Goal: Book appointment/travel/reservation

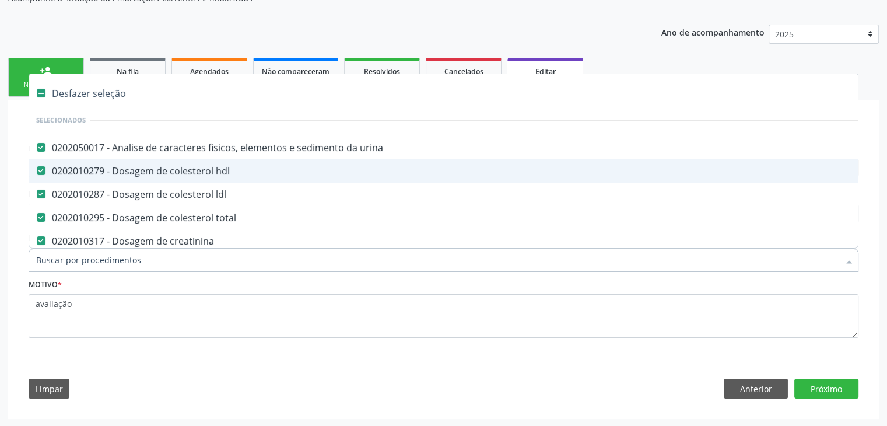
click at [83, 96] on div "Desfazer seleção" at bounding box center [485, 93] width 912 height 23
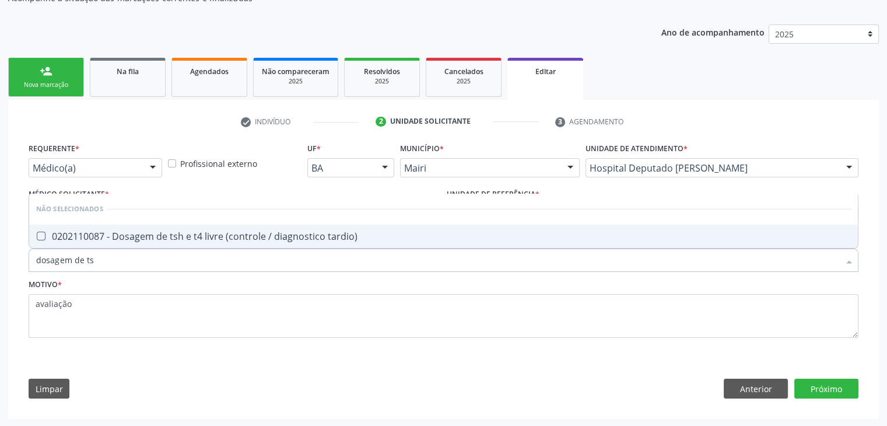
click at [146, 239] on div "0202110087 - Dosagem de tsh e t4 livre (controle / diagnostico tardio)" at bounding box center [443, 236] width 815 height 9
click at [841, 386] on button "Próximo" at bounding box center [827, 389] width 64 height 20
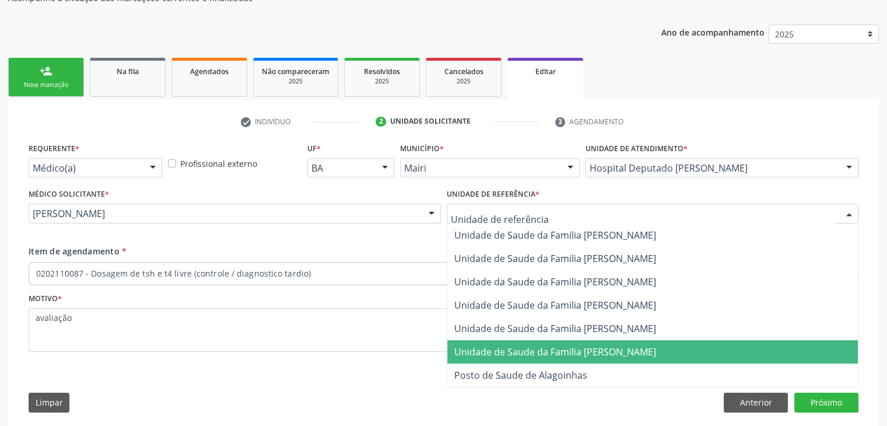
click at [583, 353] on span "Unidade de Saude da Familia [PERSON_NAME]" at bounding box center [555, 351] width 202 height 13
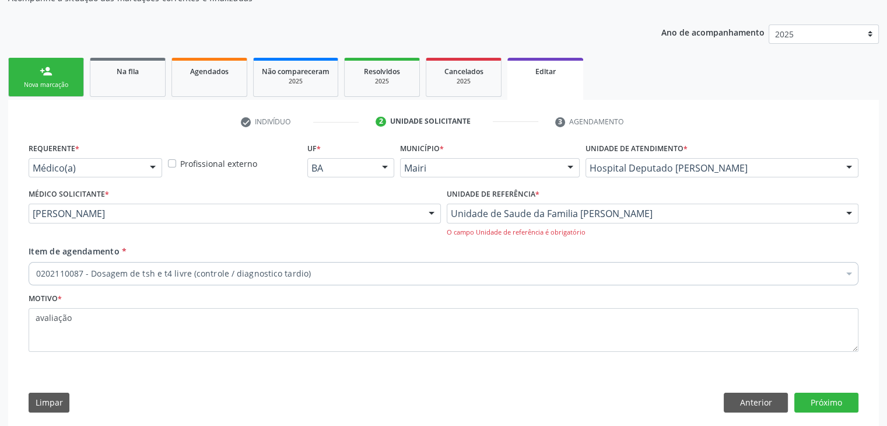
click at [593, 222] on div "Unidade de Saude da Familia Dilton Oliveira Santos Unidade de Saude da Familia …" at bounding box center [653, 220] width 412 height 33
click at [593, 222] on div "Unidade de Saude da Familia Dilton Oliveira Santos Unidade de Saude da Familia …" at bounding box center [653, 214] width 412 height 20
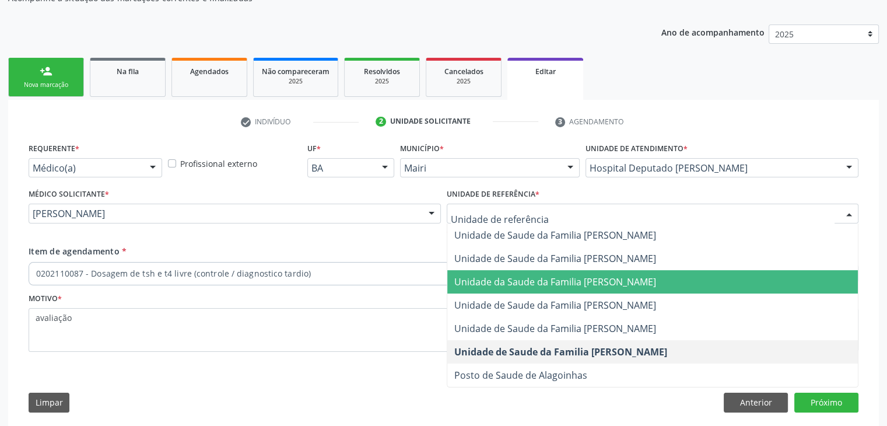
click at [594, 284] on span "Unidade da Saude da Familia [PERSON_NAME]" at bounding box center [555, 281] width 202 height 13
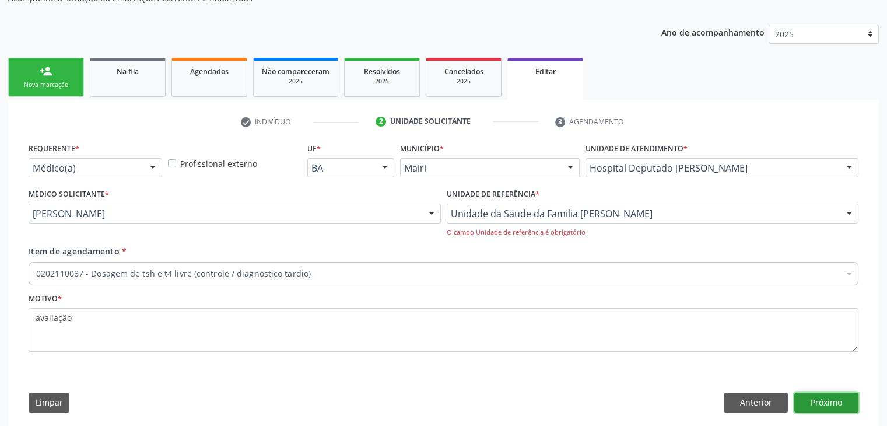
click at [819, 395] on button "Próximo" at bounding box center [827, 403] width 64 height 20
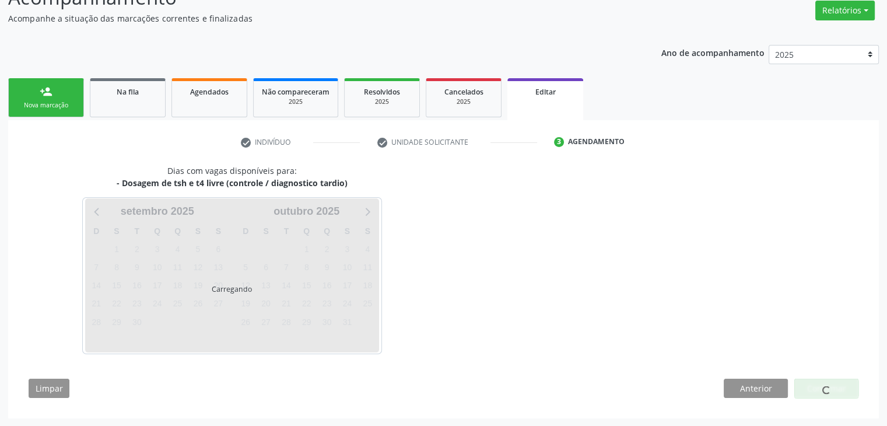
scroll to position [117, 0]
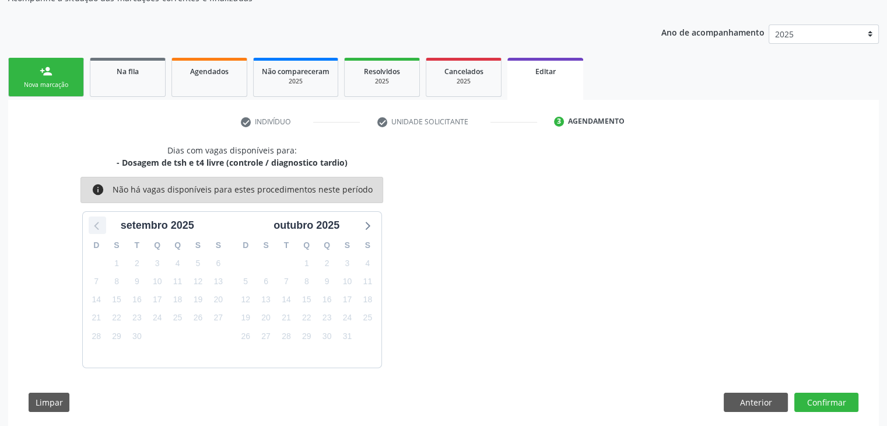
click at [96, 223] on icon at bounding box center [97, 225] width 15 height 15
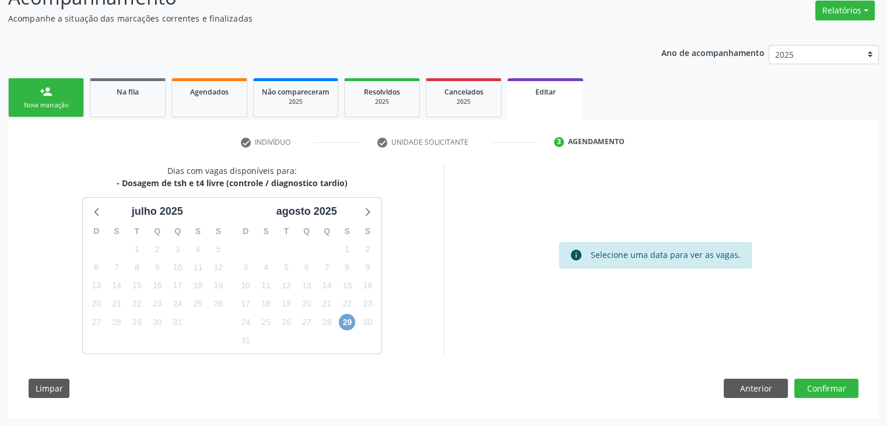
click at [343, 318] on span "29" at bounding box center [347, 322] width 16 height 16
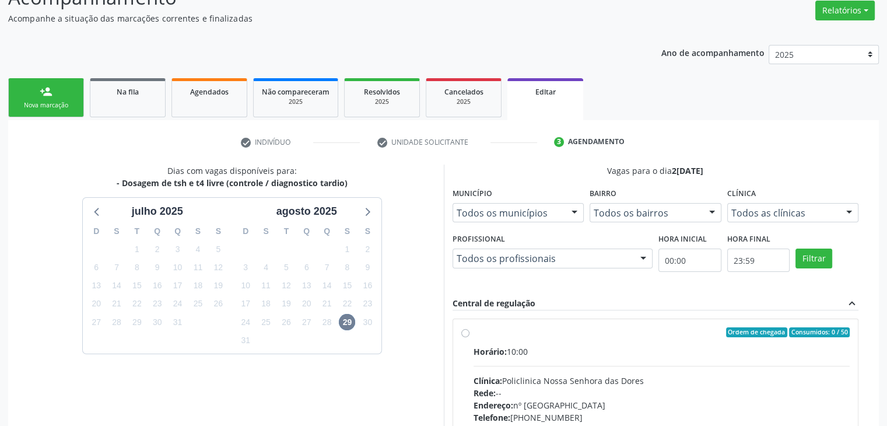
click at [596, 375] on div "Clínica: Policlinica Nossa Senhora das Dores" at bounding box center [662, 381] width 377 height 12
click at [470, 338] on input "Ordem de chegada Consumidos: 0 / 50 Horário: 10:00 Clínica: Policlinica Nossa S…" at bounding box center [465, 332] width 8 height 11
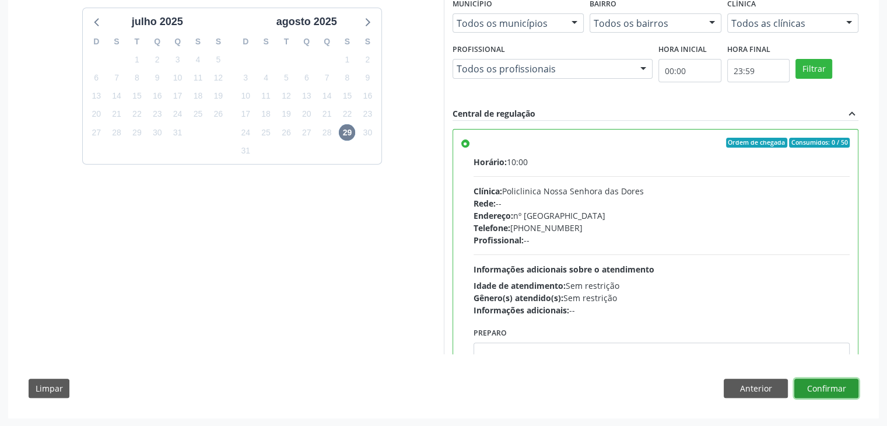
click at [837, 388] on button "Confirmar" at bounding box center [827, 389] width 64 height 20
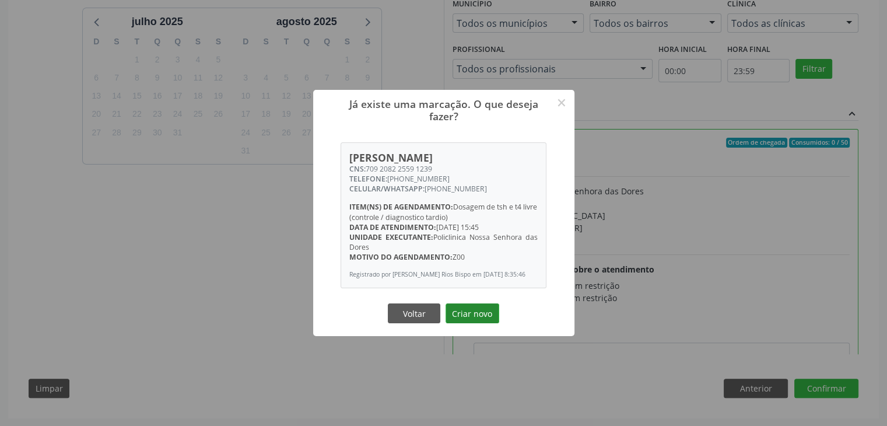
click at [467, 312] on button "Criar novo" at bounding box center [473, 313] width 54 height 20
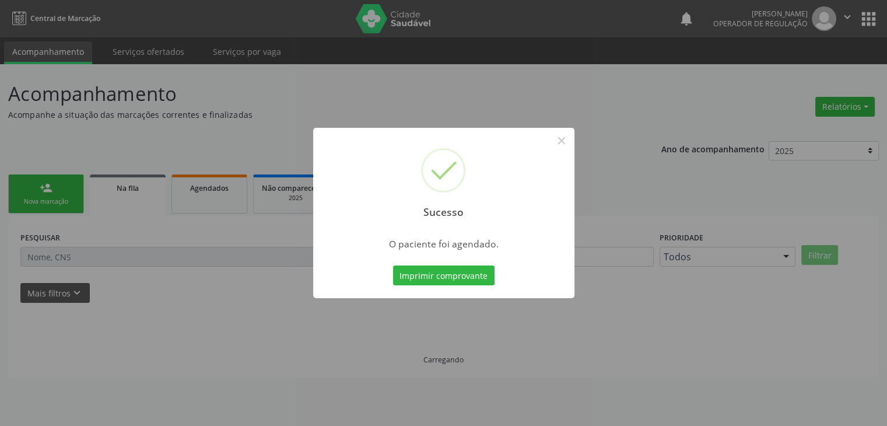
scroll to position [0, 0]
click at [565, 147] on button "×" at bounding box center [566, 141] width 20 height 20
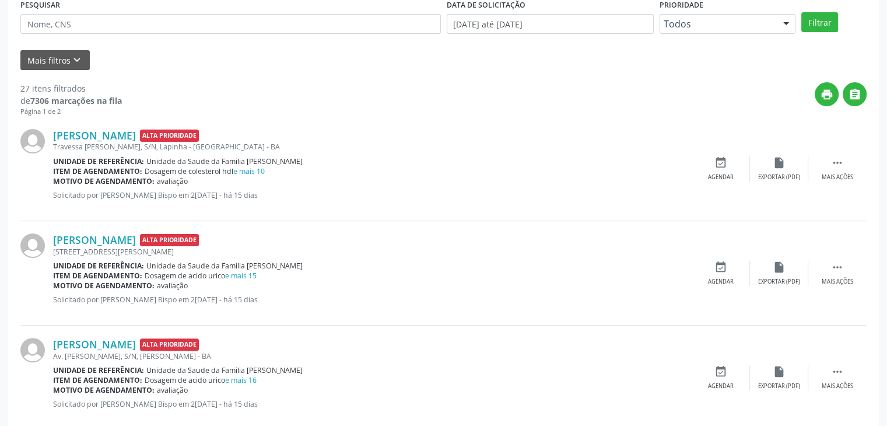
scroll to position [233, 0]
click at [260, 169] on link "e mais 10" at bounding box center [249, 171] width 32 height 10
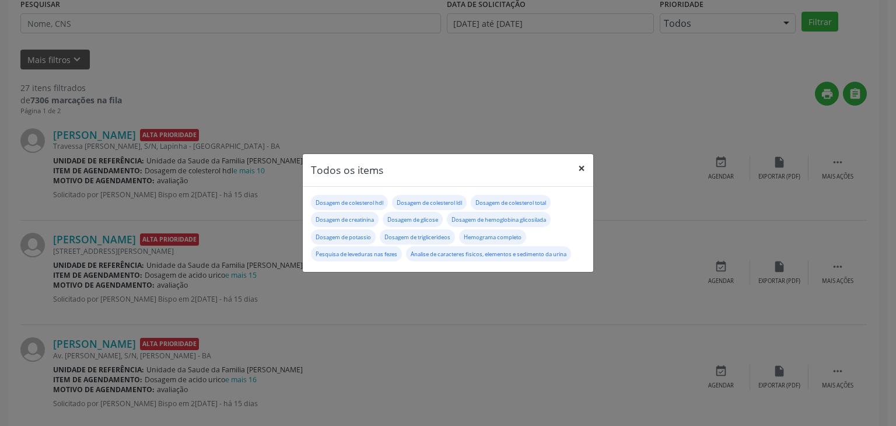
click at [575, 169] on button "×" at bounding box center [581, 168] width 23 height 29
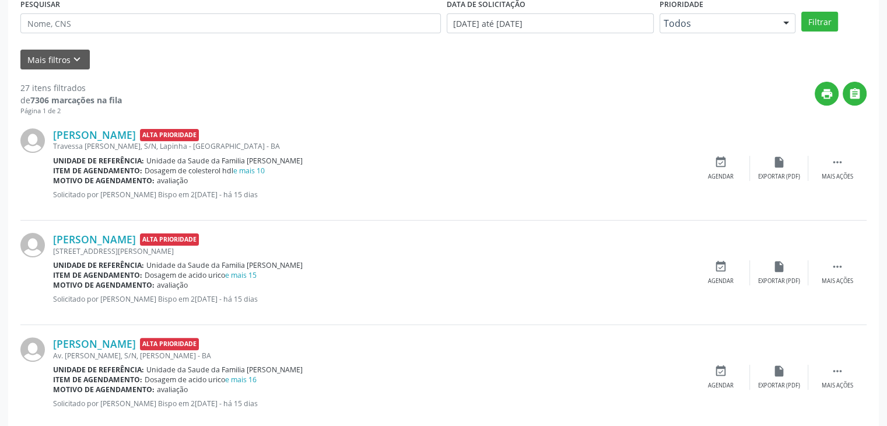
click at [124, 127] on div "Jadina Pacheco Barbosa Alta Prioridade Travessa Afonso Pedreira, S/N, Lapinha -…" at bounding box center [443, 168] width 846 height 104
click at [124, 131] on link "Jadina Pacheco Barbosa" at bounding box center [94, 134] width 83 height 13
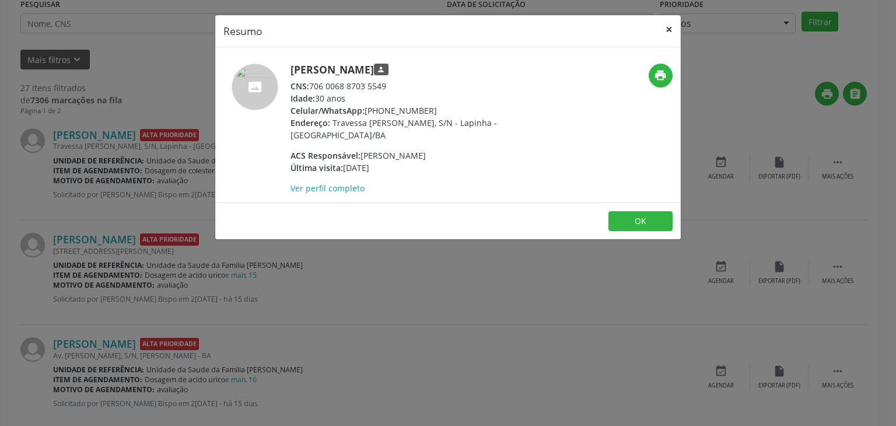
click at [660, 32] on button "×" at bounding box center [668, 29] width 23 height 29
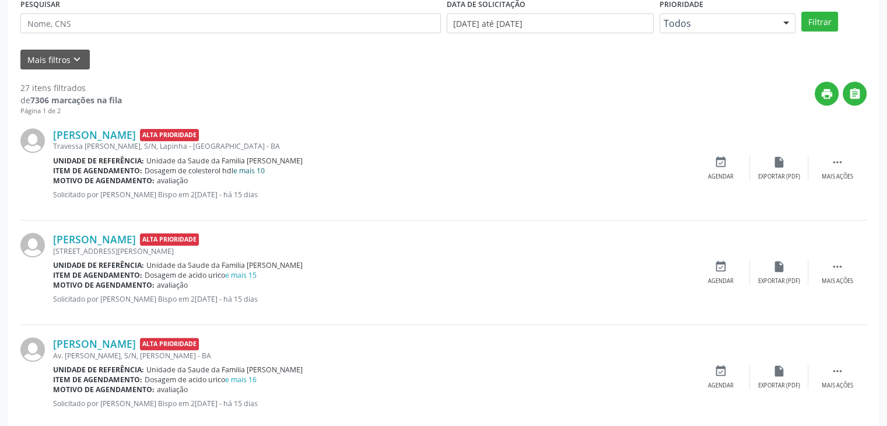
click at [247, 171] on link "e mais 10" at bounding box center [249, 171] width 32 height 10
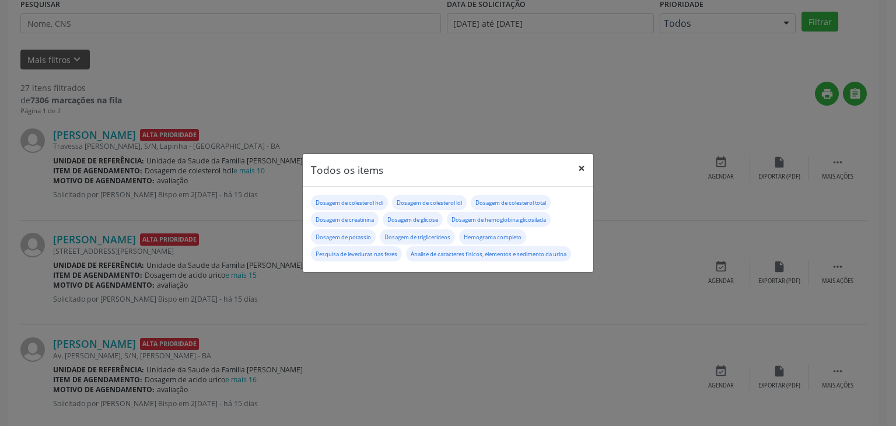
click at [585, 163] on button "×" at bounding box center [581, 168] width 23 height 29
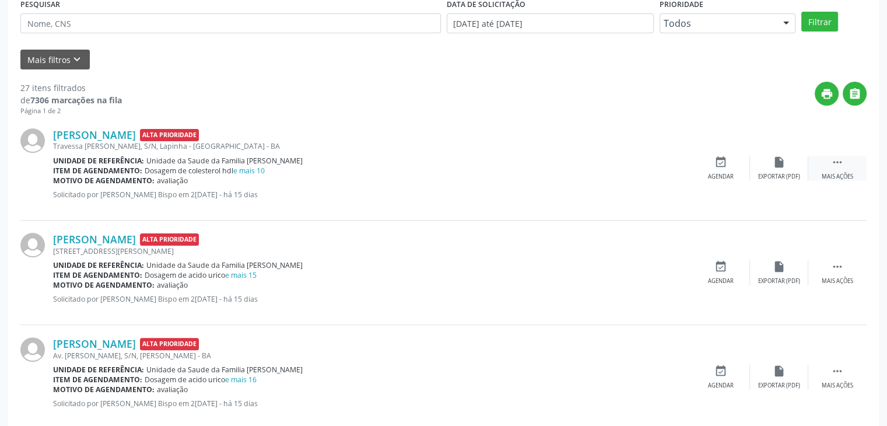
click at [835, 161] on icon "" at bounding box center [837, 162] width 13 height 13
click at [769, 160] on div "edit Editar" at bounding box center [779, 168] width 58 height 25
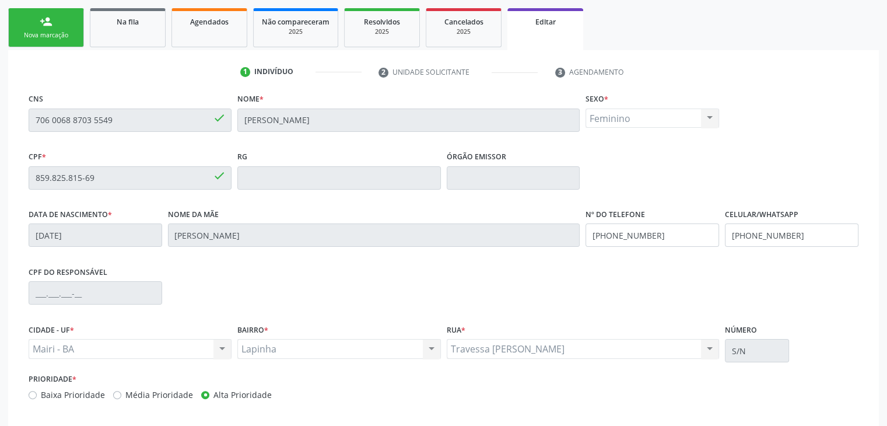
scroll to position [222, 0]
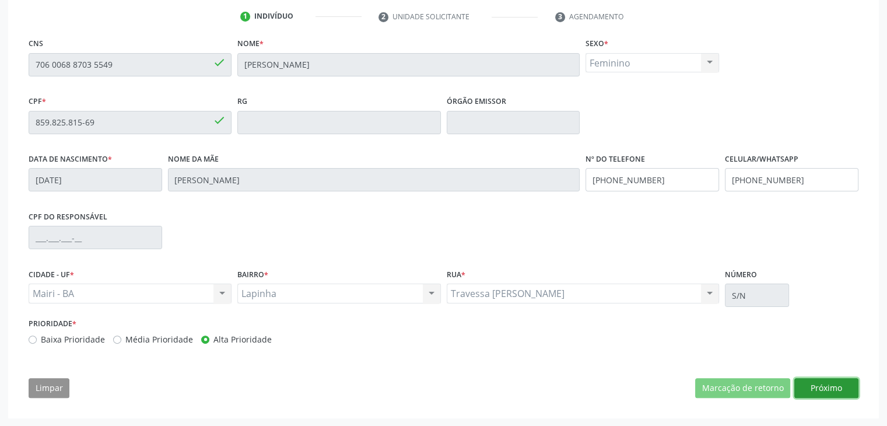
click at [844, 386] on button "Próximo" at bounding box center [827, 388] width 64 height 20
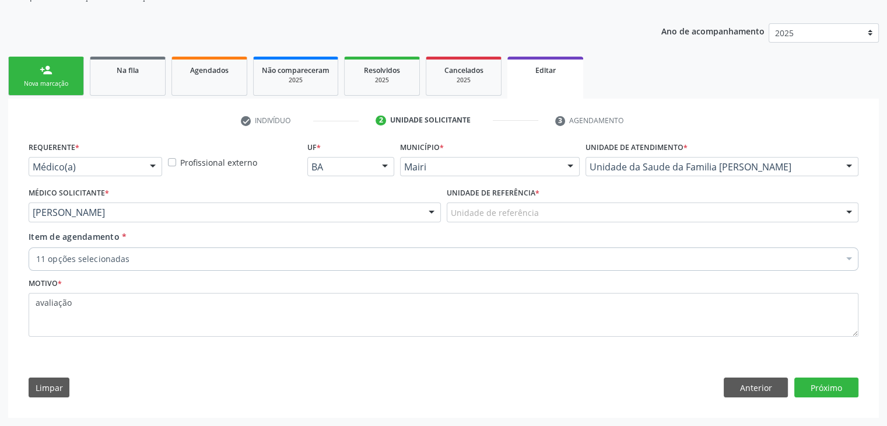
scroll to position [117, 0]
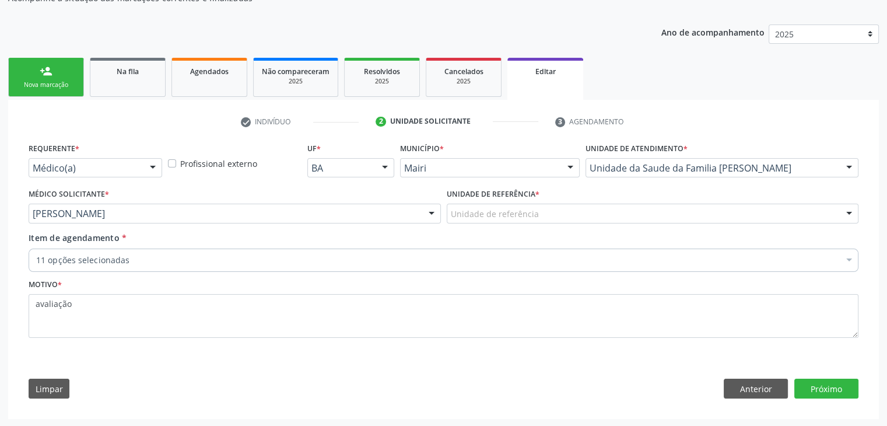
click at [491, 219] on div "Unidade de referência" at bounding box center [653, 214] width 412 height 20
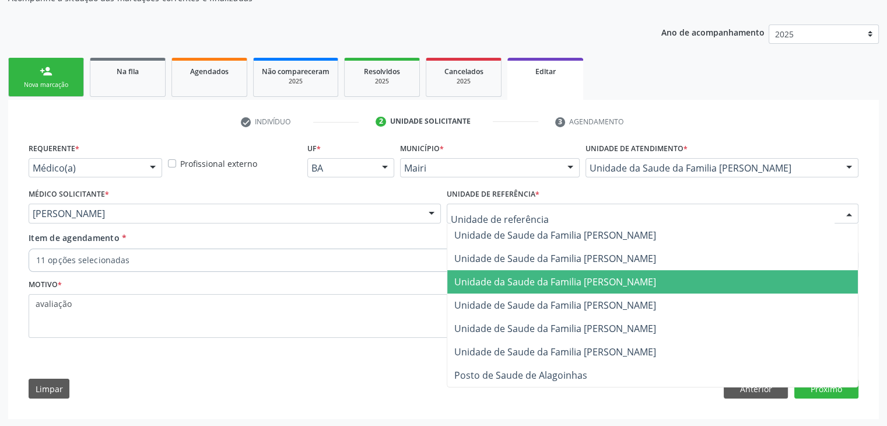
click at [554, 271] on span "Unidade da Saude da Familia [PERSON_NAME]" at bounding box center [652, 281] width 411 height 23
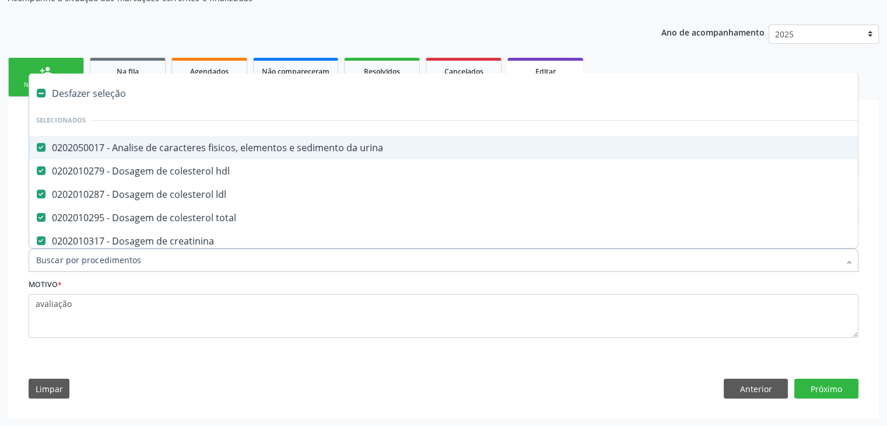
click at [110, 88] on div "Desfazer seleção" at bounding box center [485, 93] width 912 height 23
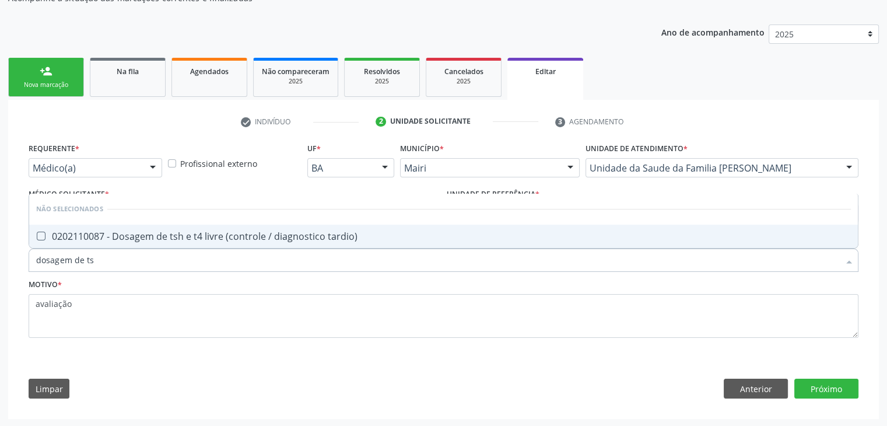
click at [275, 232] on div "0202110087 - Dosagem de tsh e t4 livre (controle / diagnostico tardio)" at bounding box center [443, 236] width 815 height 9
click at [834, 393] on button "Próximo" at bounding box center [827, 389] width 64 height 20
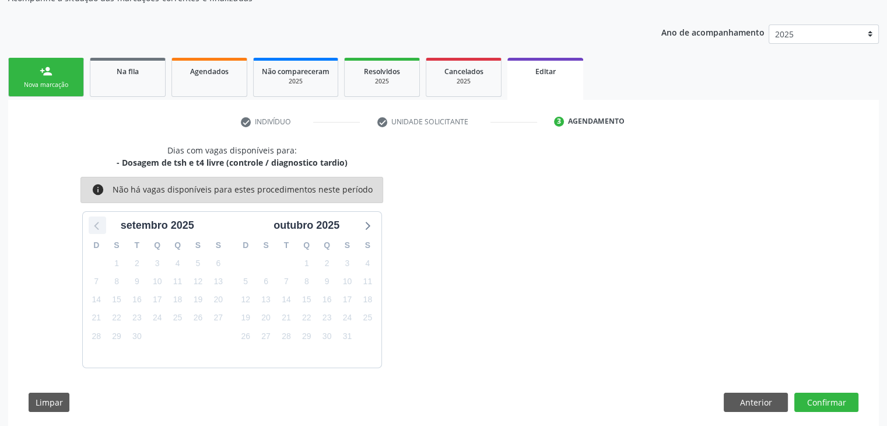
click at [98, 223] on icon at bounding box center [97, 225] width 15 height 15
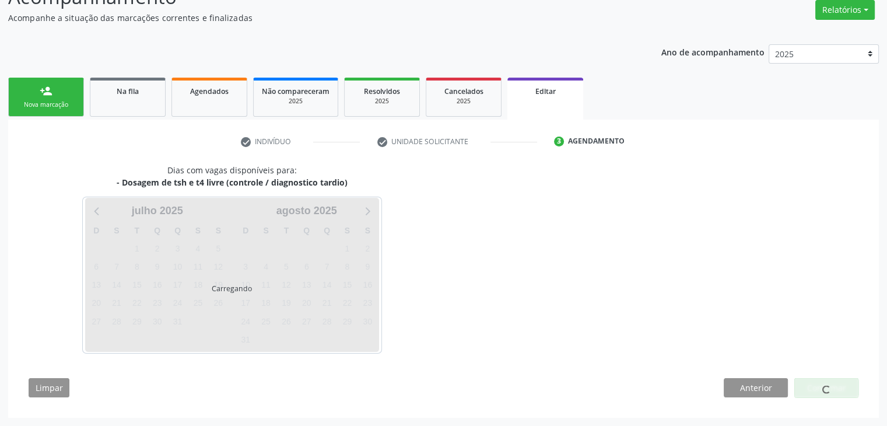
scroll to position [96, 0]
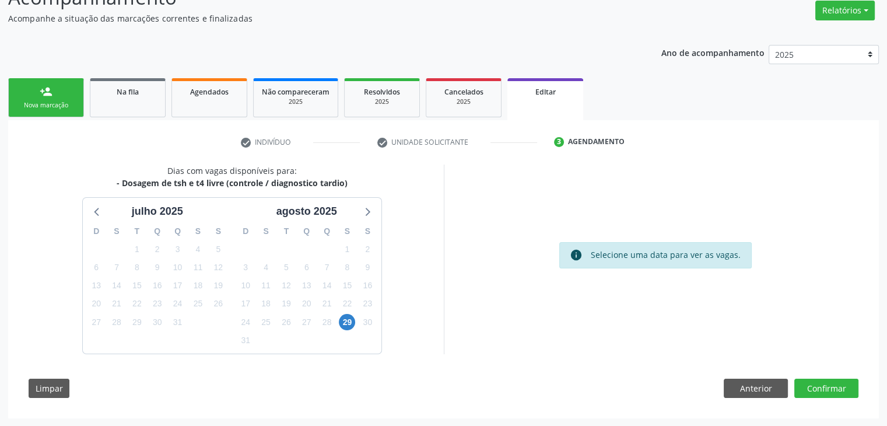
click at [341, 327] on div "29" at bounding box center [347, 322] width 16 height 18
click at [344, 327] on span "29" at bounding box center [347, 322] width 16 height 16
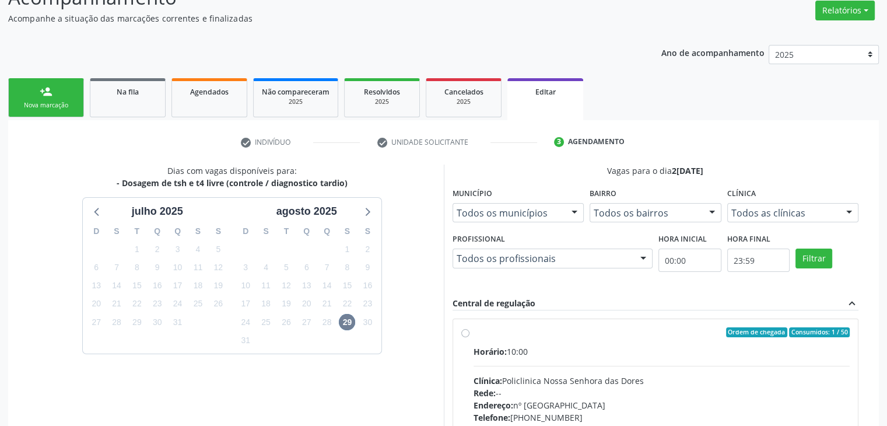
click at [572, 361] on div "Horário: 10:00 Clínica: Policlinica [GEOGRAPHIC_DATA] Rede: -- Endereço: [STREE…" at bounding box center [662, 425] width 377 height 160
click at [470, 338] on input "Ordem de chegada Consumidos: 1 / 50 Horário: 10:00 Clínica: Policlinica Nossa S…" at bounding box center [465, 332] width 8 height 11
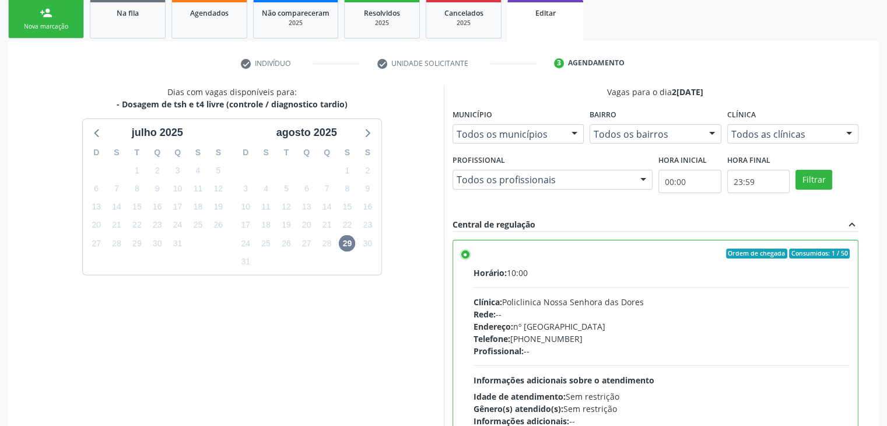
scroll to position [286, 0]
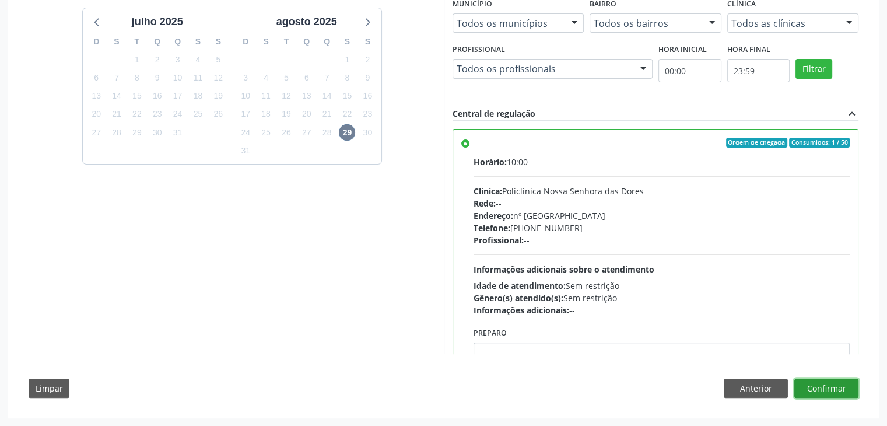
click at [841, 381] on button "Confirmar" at bounding box center [827, 389] width 64 height 20
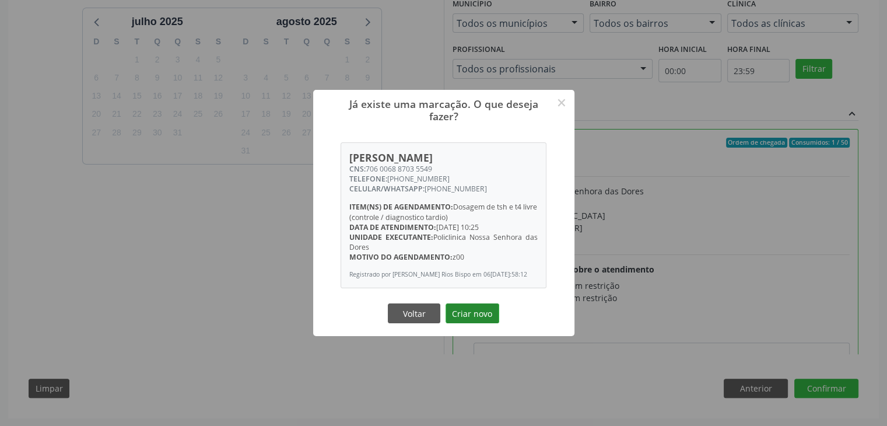
click at [459, 318] on button "Criar novo" at bounding box center [473, 313] width 54 height 20
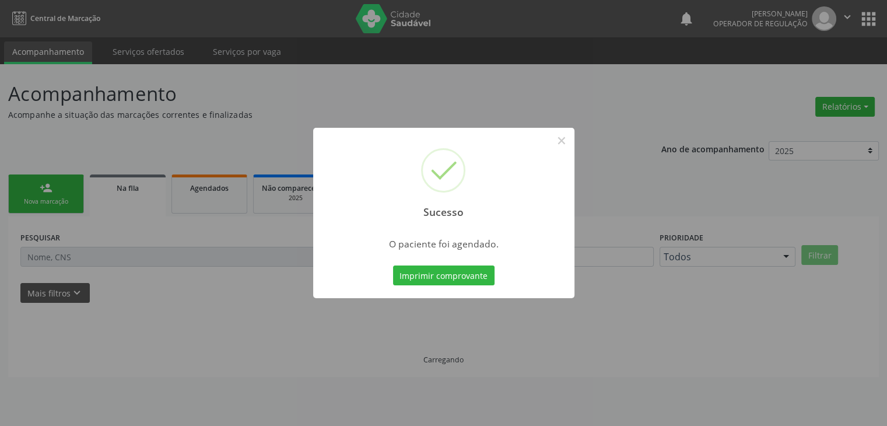
scroll to position [0, 0]
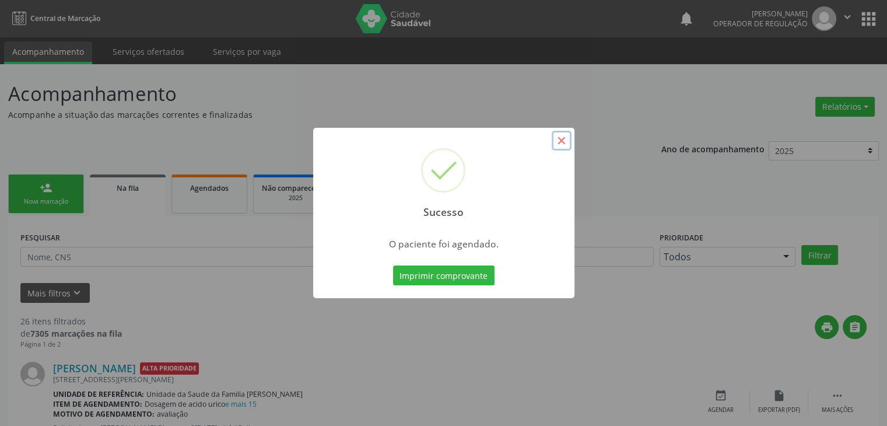
click at [566, 144] on button "×" at bounding box center [562, 141] width 20 height 20
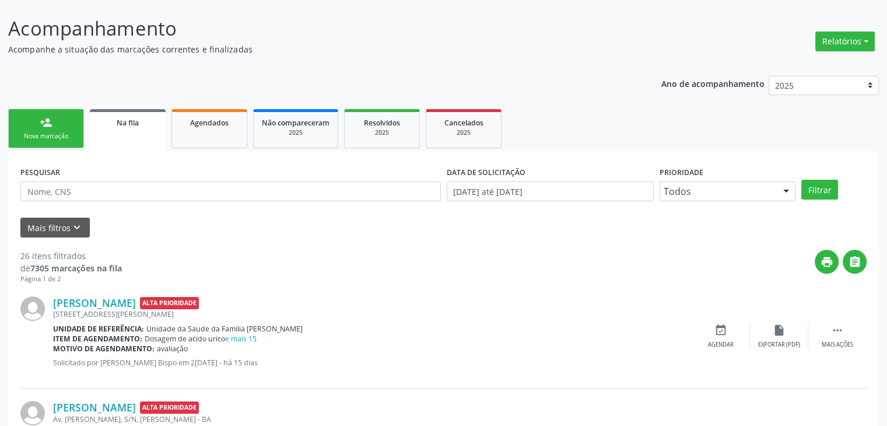
scroll to position [175, 0]
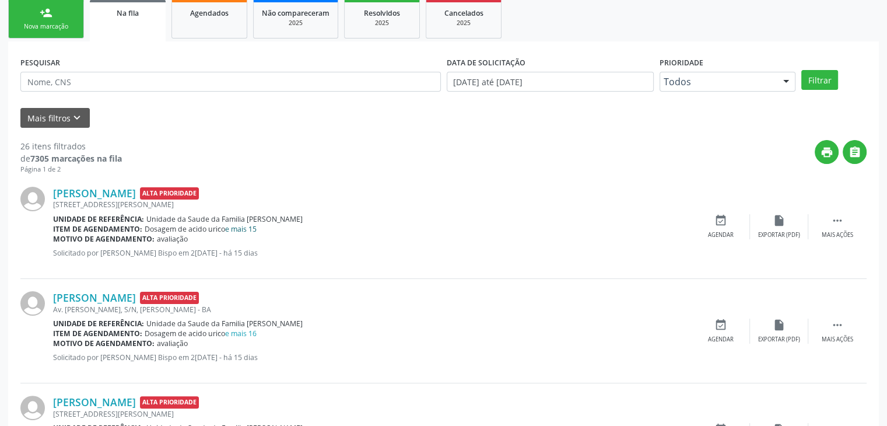
click at [244, 229] on link "e mais 15" at bounding box center [241, 229] width 32 height 10
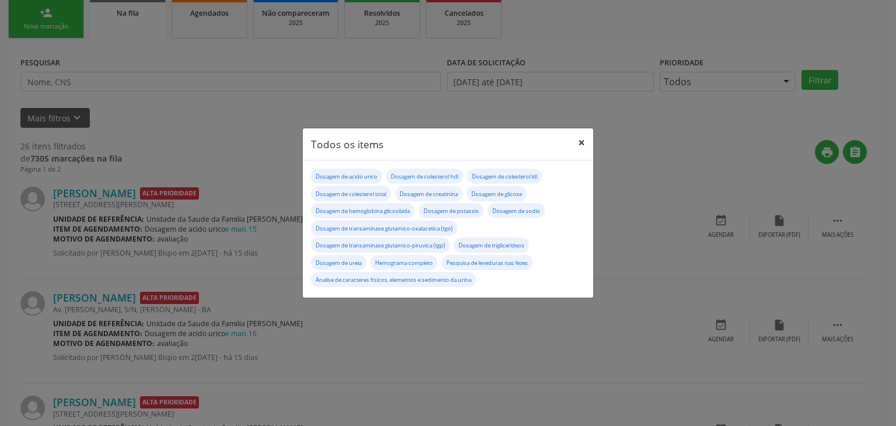
click at [576, 139] on button "×" at bounding box center [581, 142] width 23 height 29
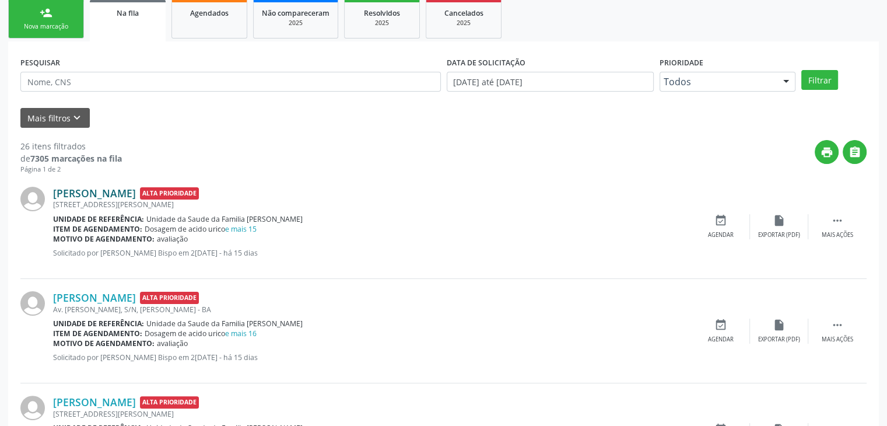
click at [114, 198] on link "Raquel Rocha Gouveia Sousa dos Santos" at bounding box center [94, 193] width 83 height 13
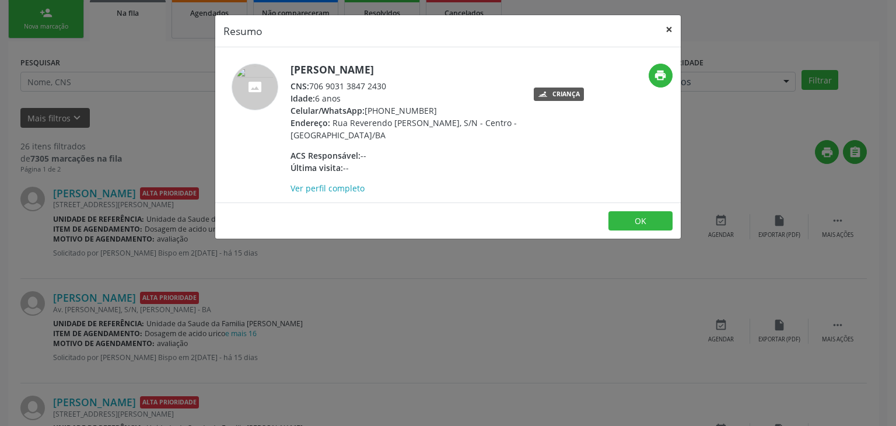
click at [668, 34] on button "×" at bounding box center [668, 29] width 23 height 29
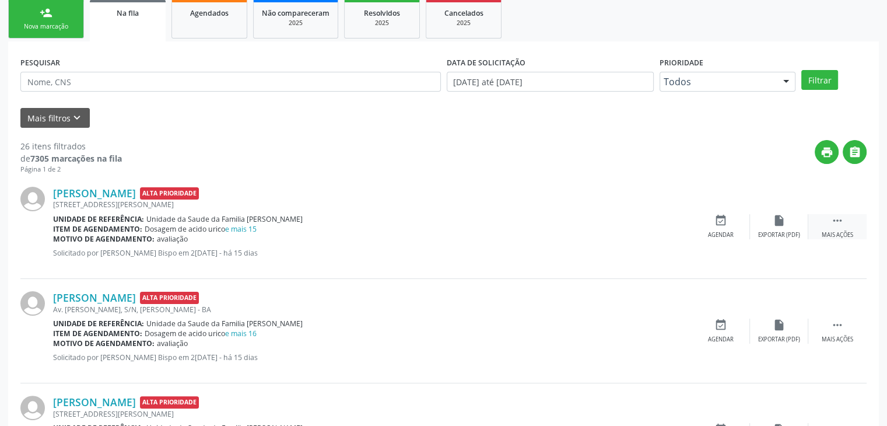
click at [831, 231] on div "Mais ações" at bounding box center [838, 235] width 32 height 8
click at [782, 232] on div "Editar" at bounding box center [779, 235] width 19 height 8
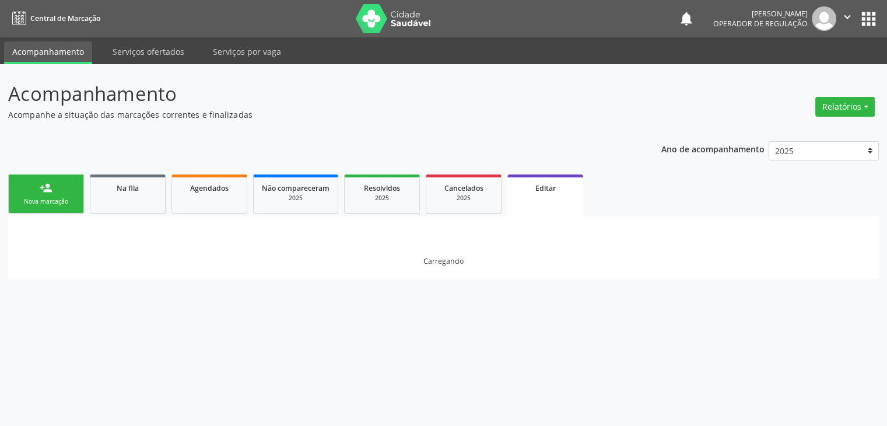
scroll to position [0, 0]
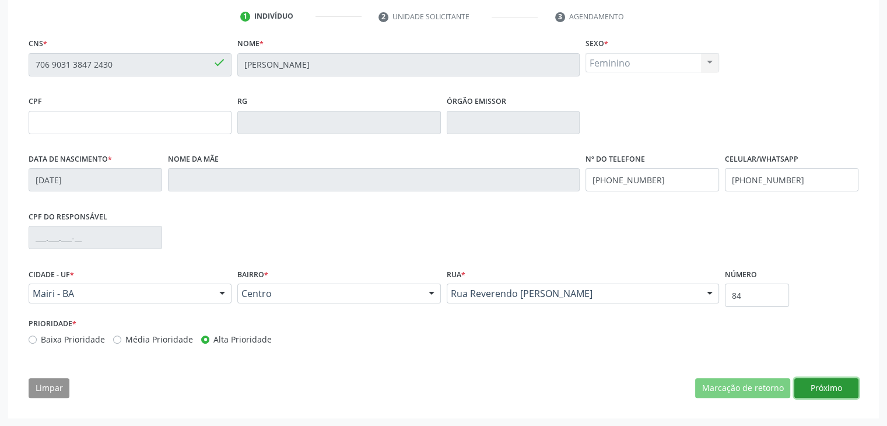
click at [814, 390] on button "Próximo" at bounding box center [827, 388] width 64 height 20
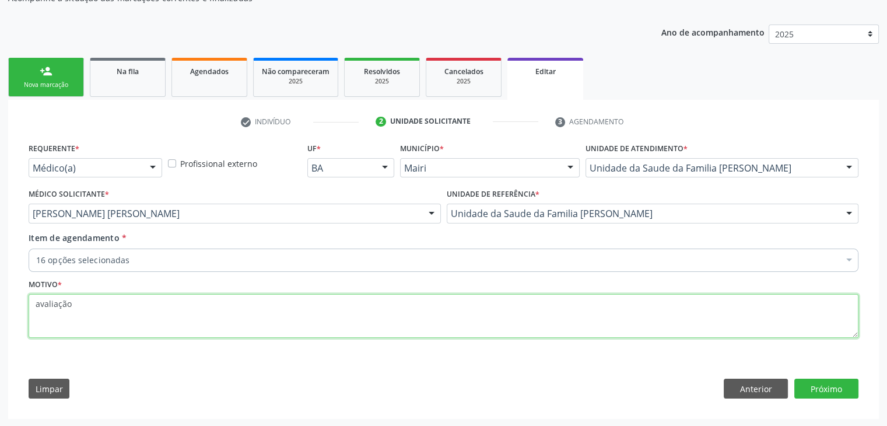
click at [238, 302] on textarea "avaliação" at bounding box center [444, 316] width 830 height 44
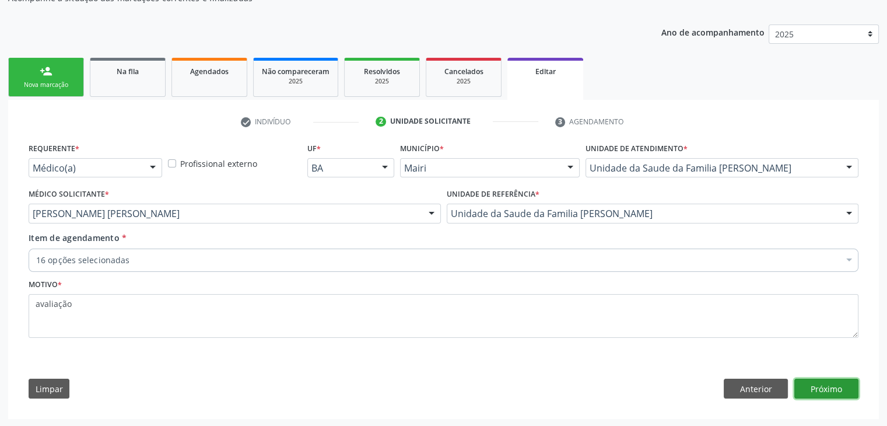
click at [817, 383] on button "Próximo" at bounding box center [827, 389] width 64 height 20
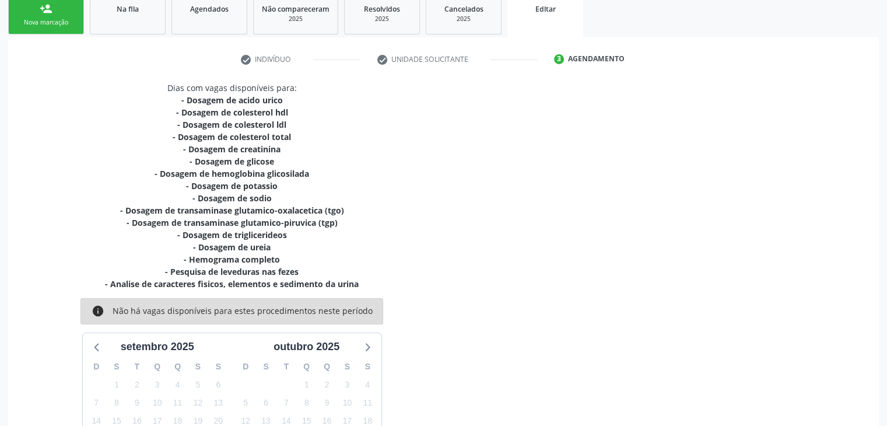
scroll to position [314, 0]
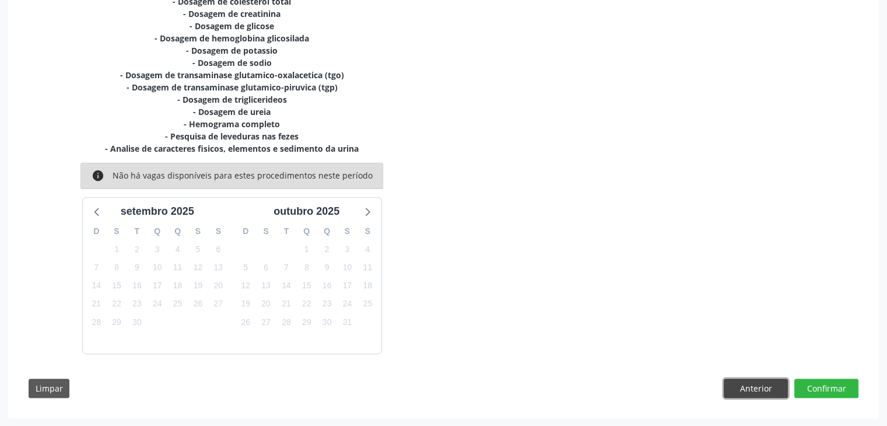
click at [769, 390] on button "Anterior" at bounding box center [756, 389] width 64 height 20
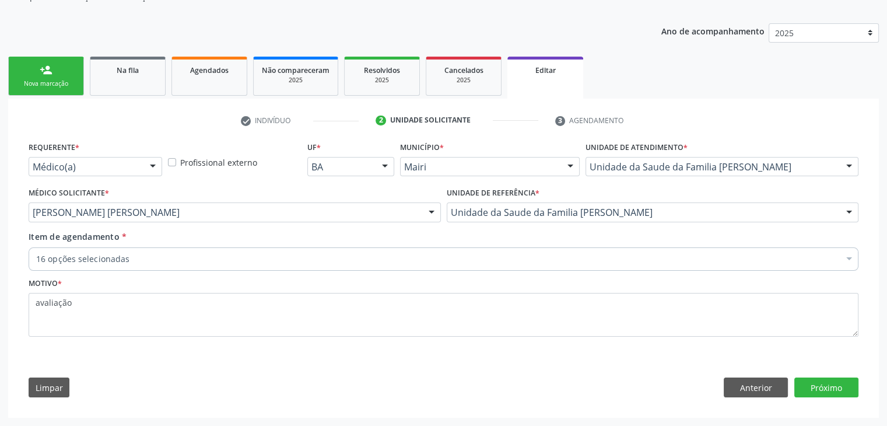
scroll to position [117, 0]
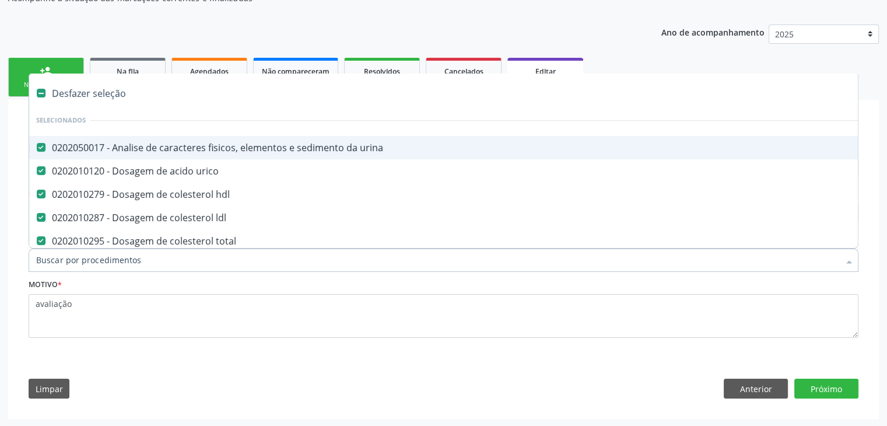
click at [73, 98] on div "Desfazer seleção" at bounding box center [485, 93] width 912 height 23
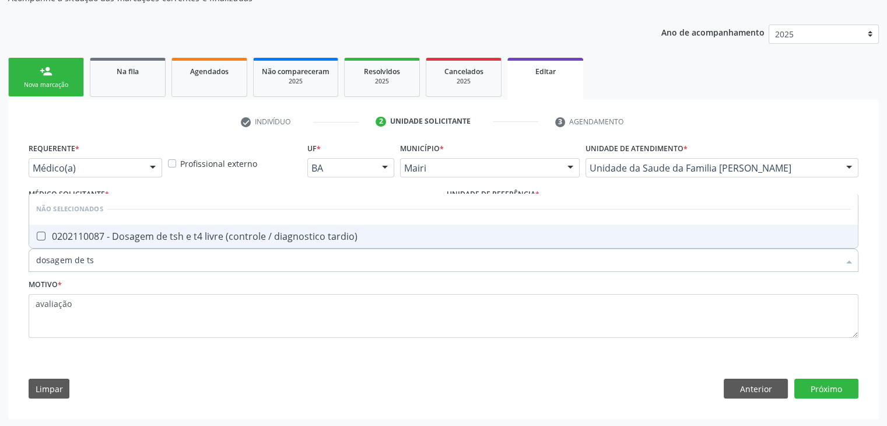
click at [222, 241] on span "0202110087 - Dosagem de tsh e t4 livre (controle / diagnostico tardio)" at bounding box center [443, 236] width 829 height 23
click at [838, 388] on button "Próximo" at bounding box center [827, 389] width 64 height 20
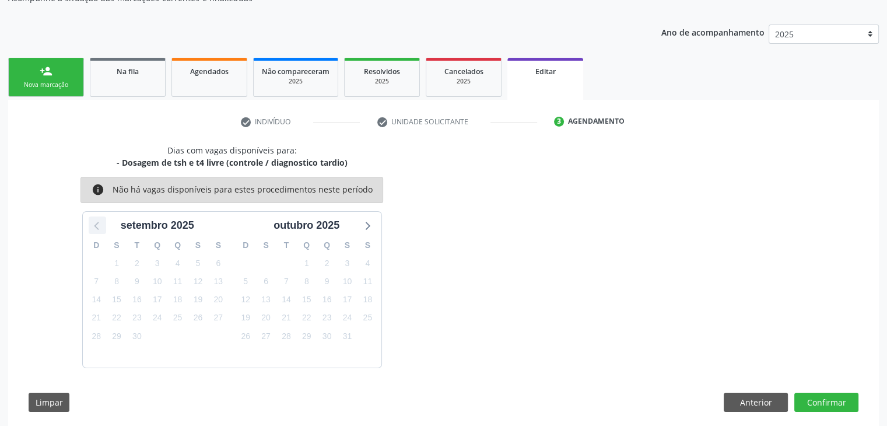
click at [103, 227] on icon at bounding box center [97, 225] width 15 height 15
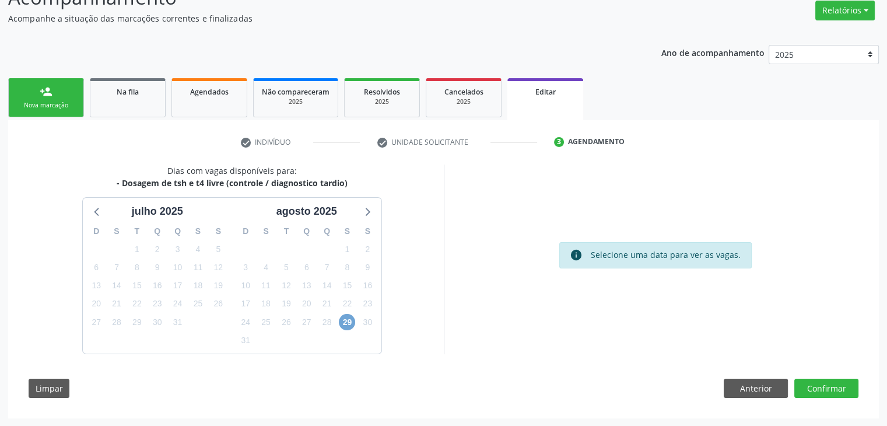
click at [341, 325] on span "29" at bounding box center [347, 322] width 16 height 16
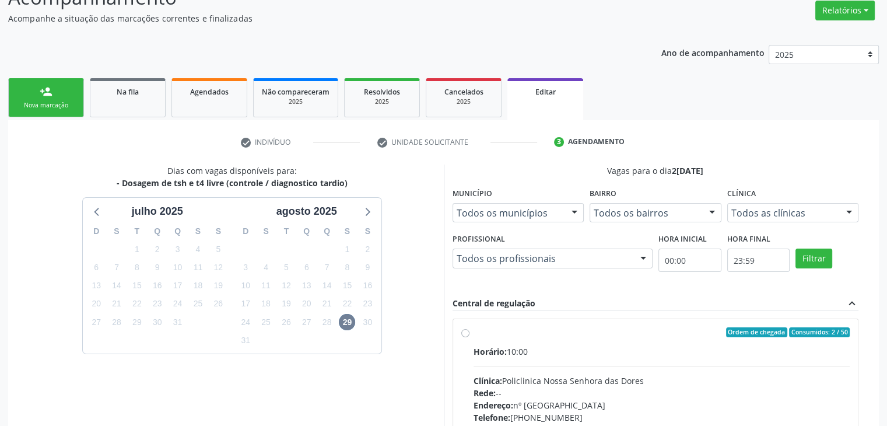
click at [524, 338] on label "Ordem de chegada Consumidos: 2 / 50 Horário: 10:00 Clínica: Policlinica Nossa S…" at bounding box center [662, 416] width 377 height 179
click at [470, 338] on input "Ordem de chegada Consumidos: 2 / 50 Horário: 10:00 Clínica: Policlinica Nossa S…" at bounding box center [465, 332] width 8 height 11
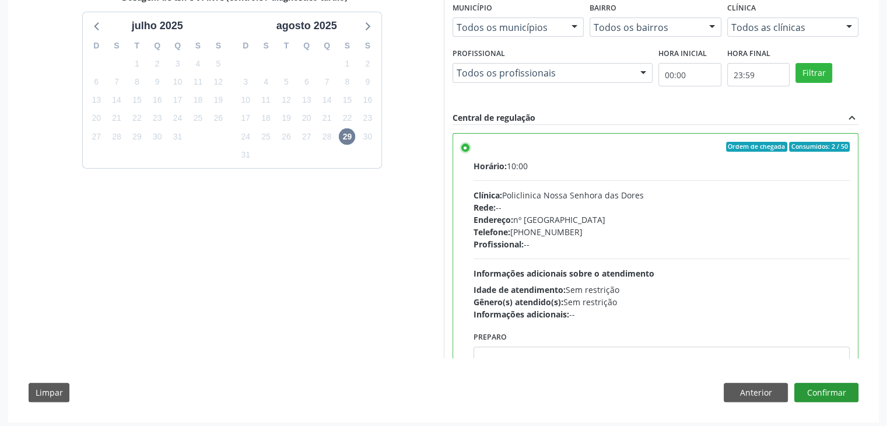
scroll to position [286, 0]
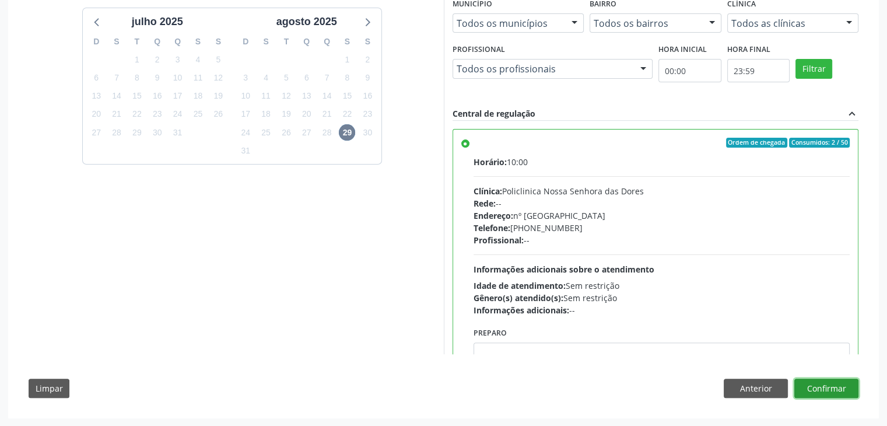
click at [845, 385] on button "Confirmar" at bounding box center [827, 389] width 64 height 20
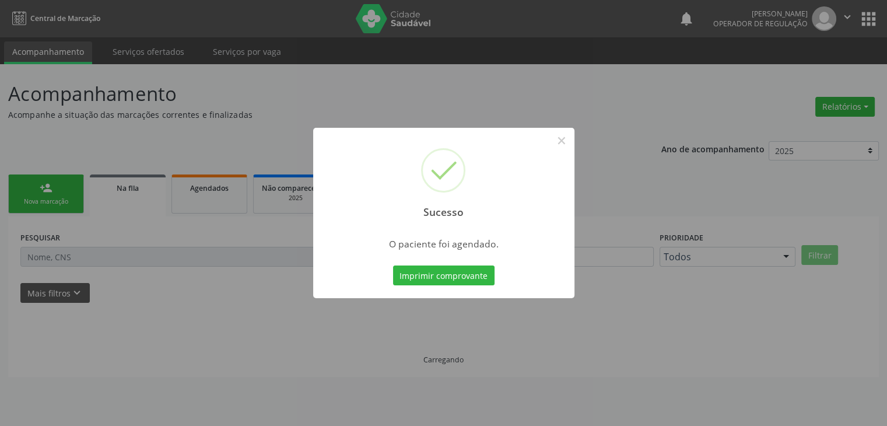
scroll to position [0, 0]
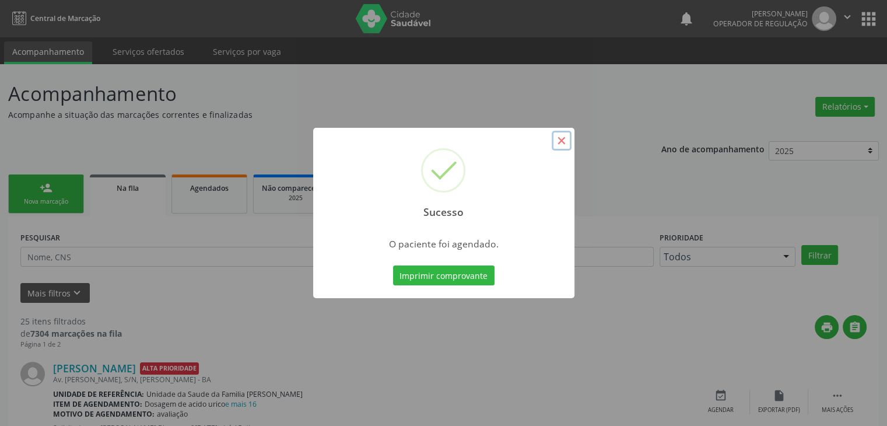
click at [569, 142] on button "×" at bounding box center [562, 141] width 20 height 20
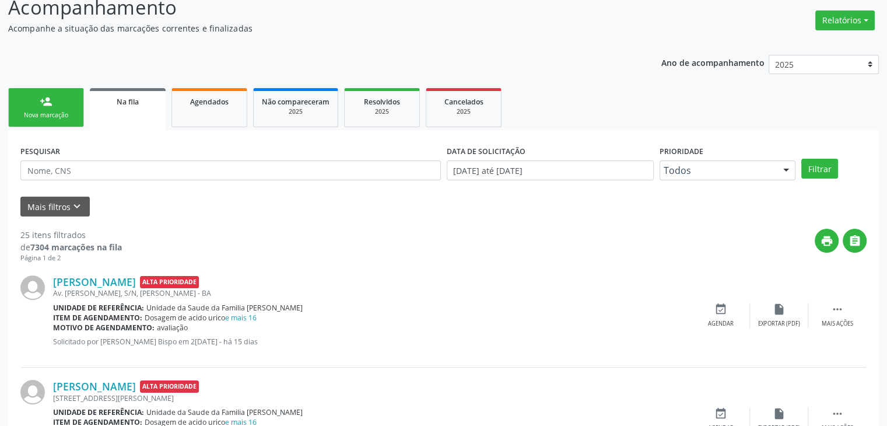
scroll to position [292, 0]
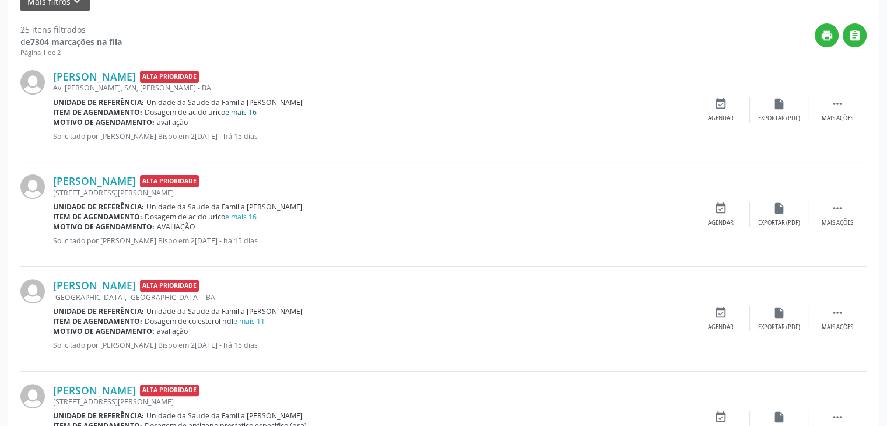
click at [247, 109] on link "e mais 16" at bounding box center [241, 112] width 32 height 10
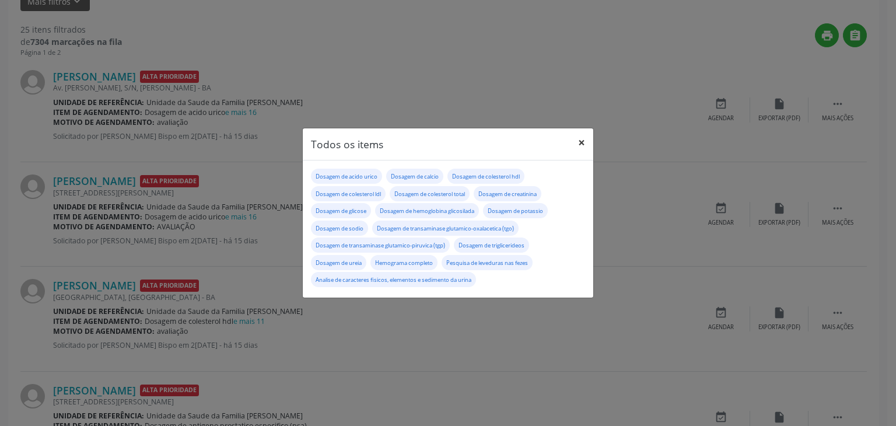
click at [585, 134] on button "×" at bounding box center [581, 142] width 23 height 29
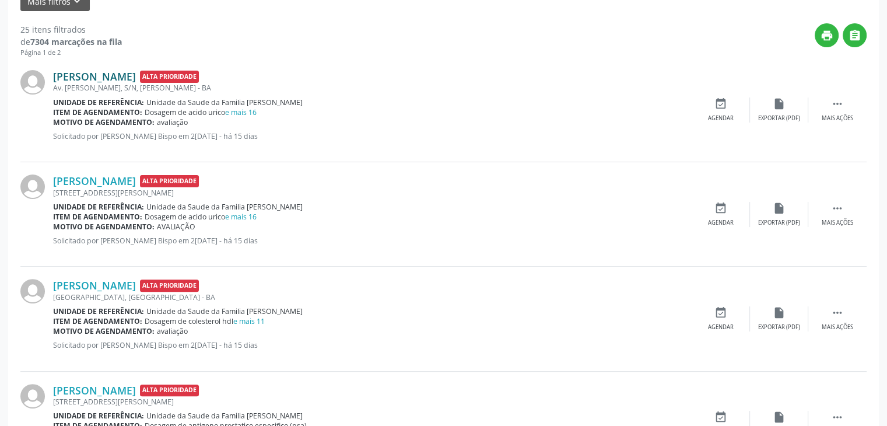
click at [113, 72] on link "Davi Rocha Goveia Souza dos Santos" at bounding box center [94, 76] width 83 height 13
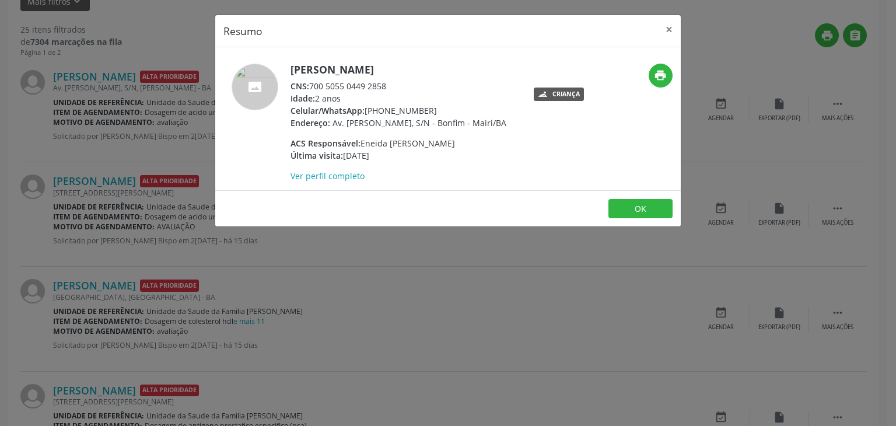
click at [300, 228] on div "Resumo × Davi Rocha Goveia Souza dos Santos CNS: 700 5055 0449 2858 Idade: 2 an…" at bounding box center [448, 213] width 896 height 426
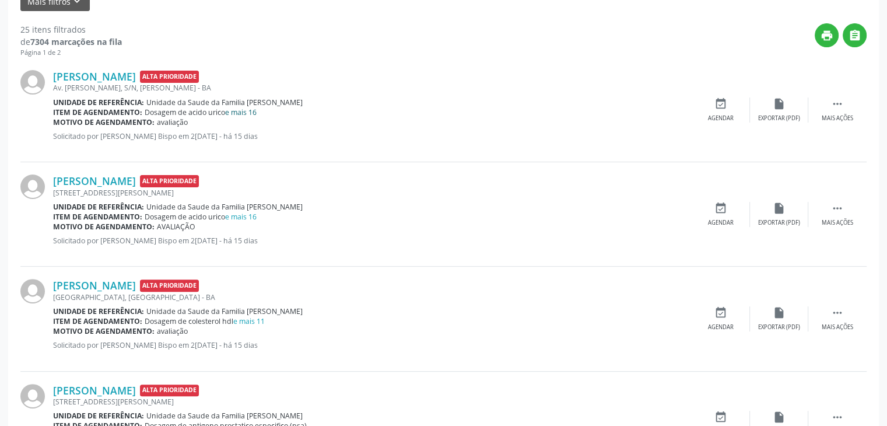
click at [244, 113] on link "e mais 16" at bounding box center [241, 112] width 32 height 10
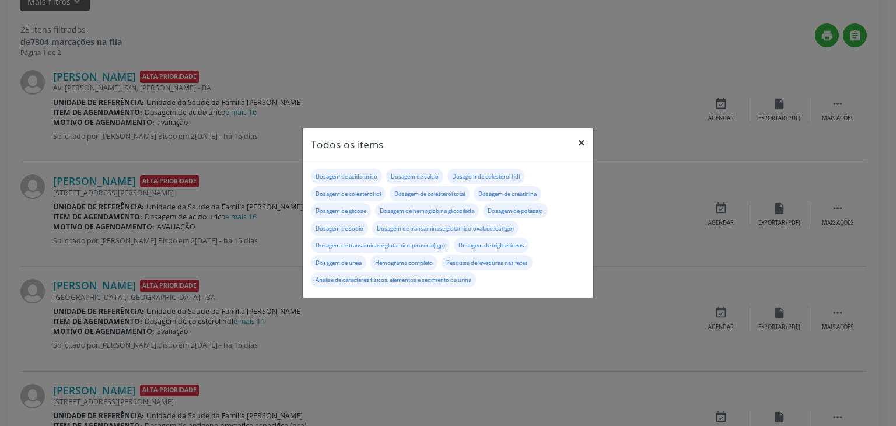
click at [582, 142] on button "×" at bounding box center [581, 142] width 23 height 29
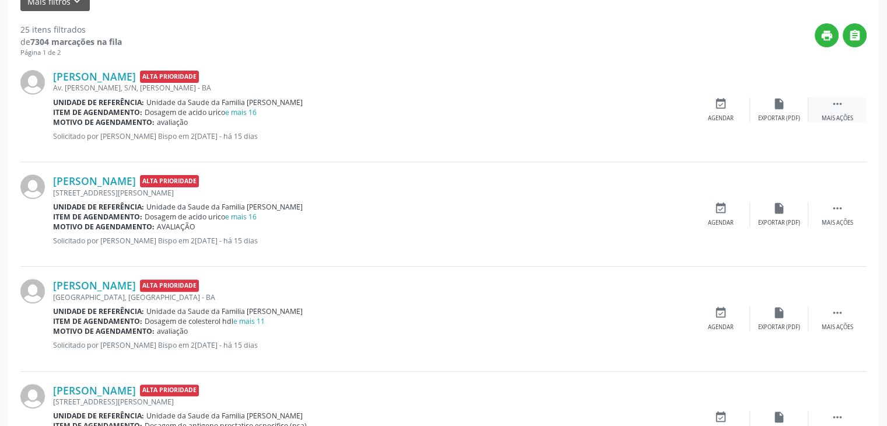
click at [830, 114] on div "Mais ações" at bounding box center [838, 118] width 32 height 8
click at [779, 109] on div "edit Editar" at bounding box center [779, 109] width 58 height 25
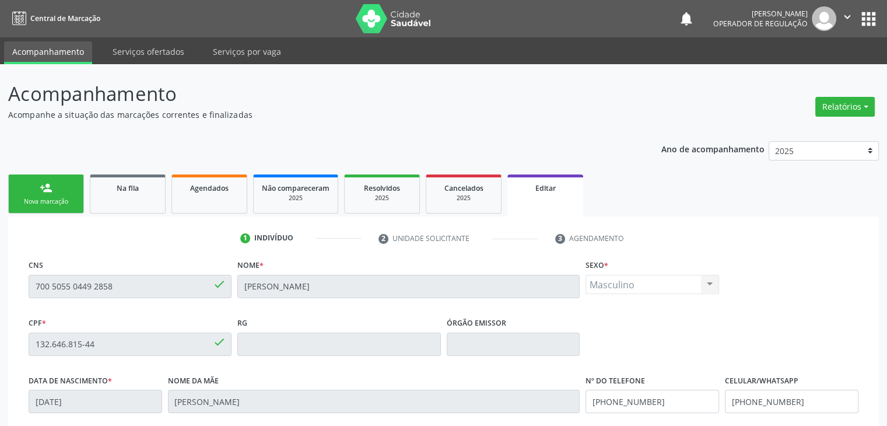
scroll to position [222, 0]
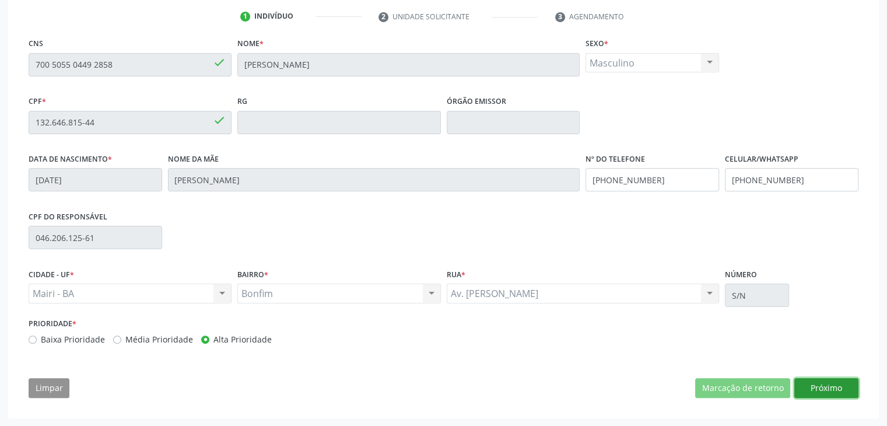
click at [834, 384] on button "Próximo" at bounding box center [827, 388] width 64 height 20
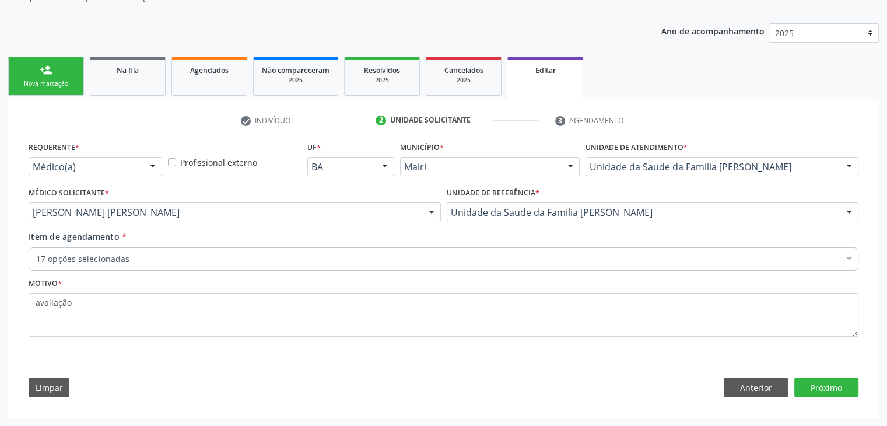
scroll to position [117, 0]
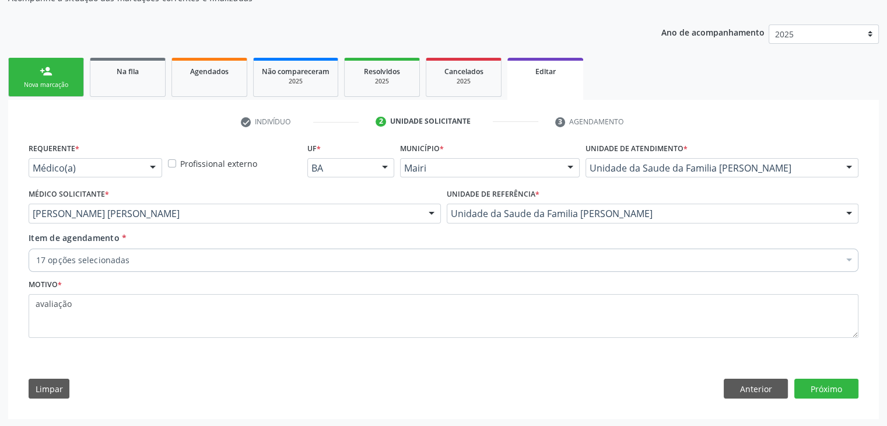
click at [105, 250] on div "17 opções selecionadas" at bounding box center [444, 260] width 830 height 23
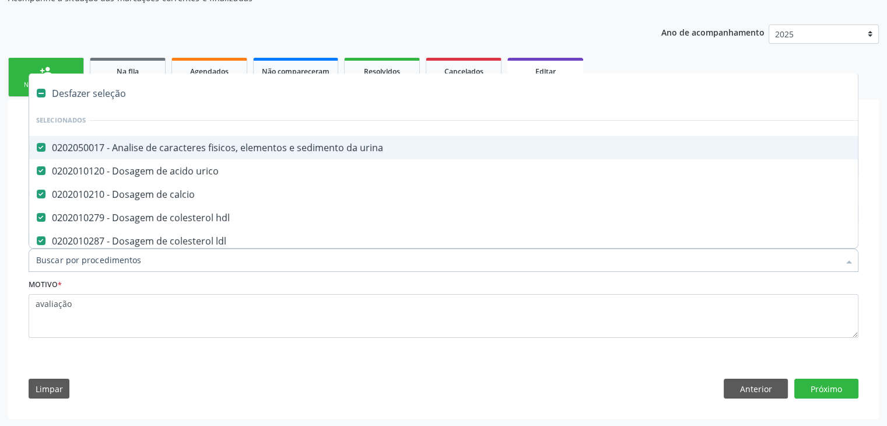
click at [91, 92] on div "Desfazer seleção" at bounding box center [485, 93] width 912 height 23
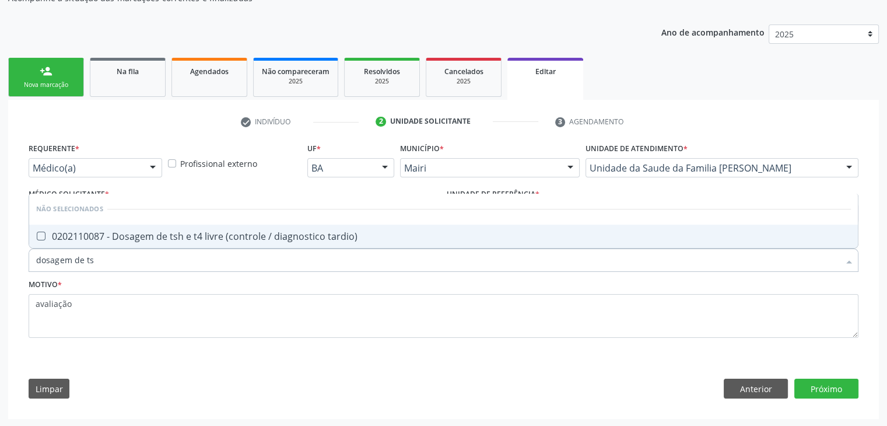
click at [320, 233] on div "0202110087 - Dosagem de tsh e t4 livre (controle / diagnostico tardio)" at bounding box center [443, 236] width 815 height 9
click at [827, 391] on button "Próximo" at bounding box center [827, 389] width 64 height 20
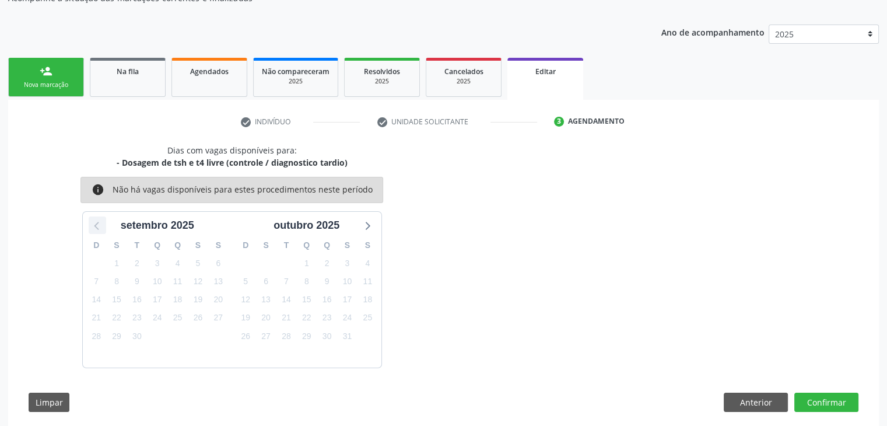
click at [89, 227] on div at bounding box center [98, 225] width 18 height 18
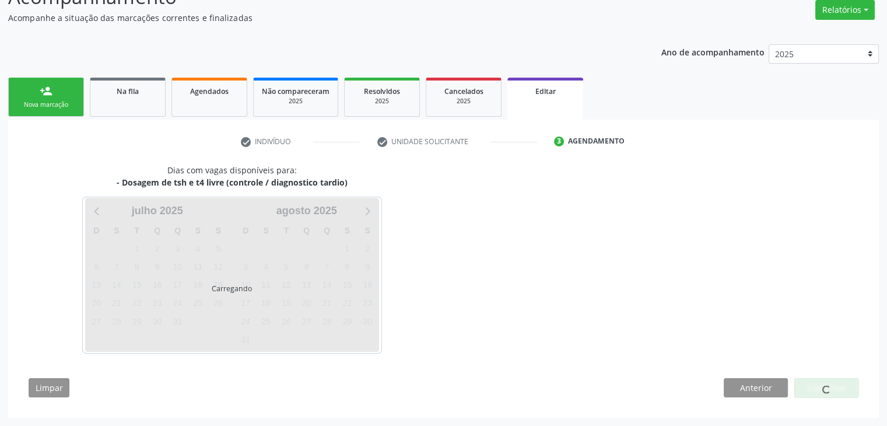
scroll to position [96, 0]
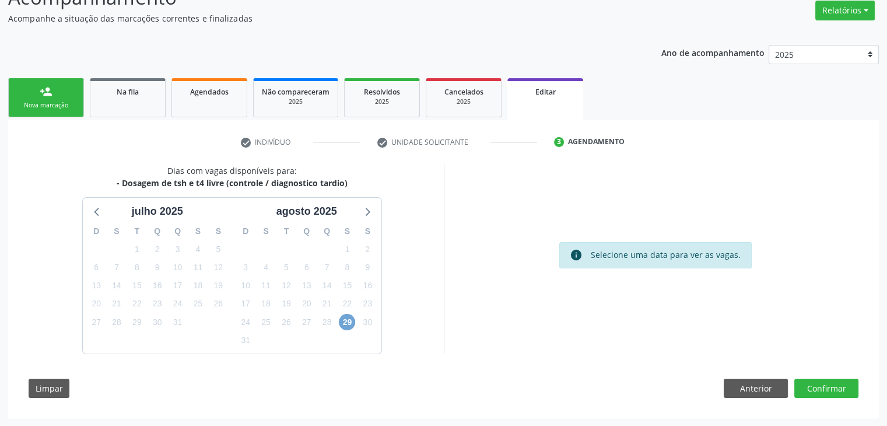
click at [350, 324] on span "29" at bounding box center [347, 322] width 16 height 16
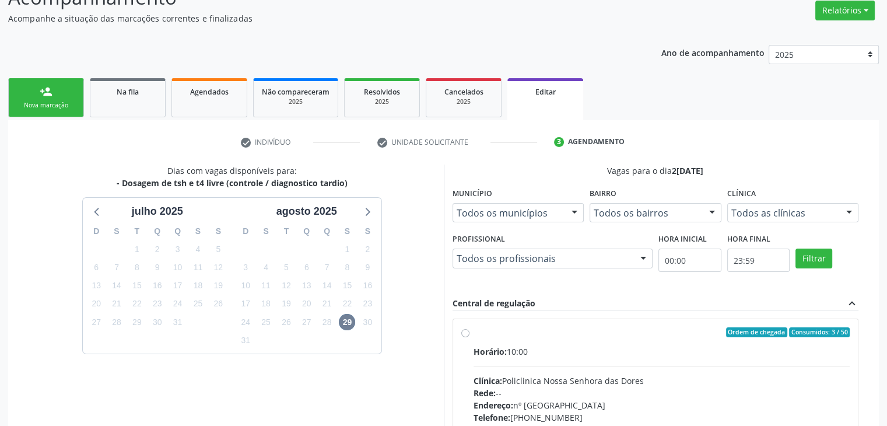
click at [639, 355] on div "Horário: 10:00" at bounding box center [662, 351] width 377 height 12
click at [470, 338] on input "Ordem de chegada Consumidos: 3 / 50 Horário: 10:00 Clínica: Policlinica Nossa S…" at bounding box center [465, 332] width 8 height 11
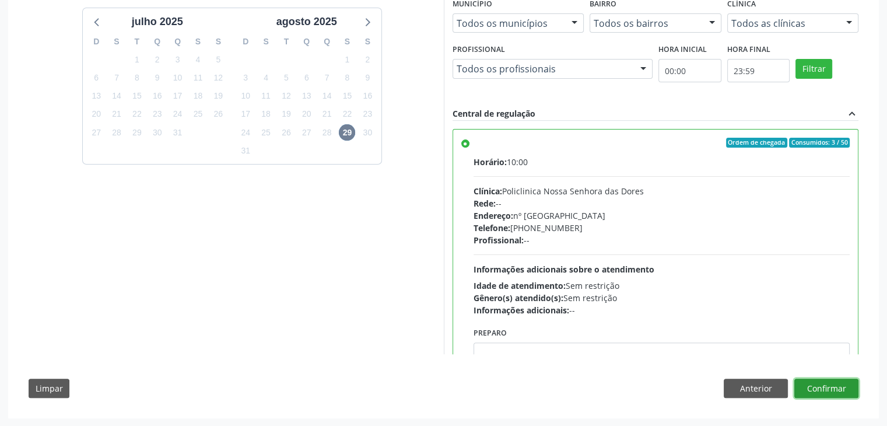
click at [829, 383] on button "Confirmar" at bounding box center [827, 389] width 64 height 20
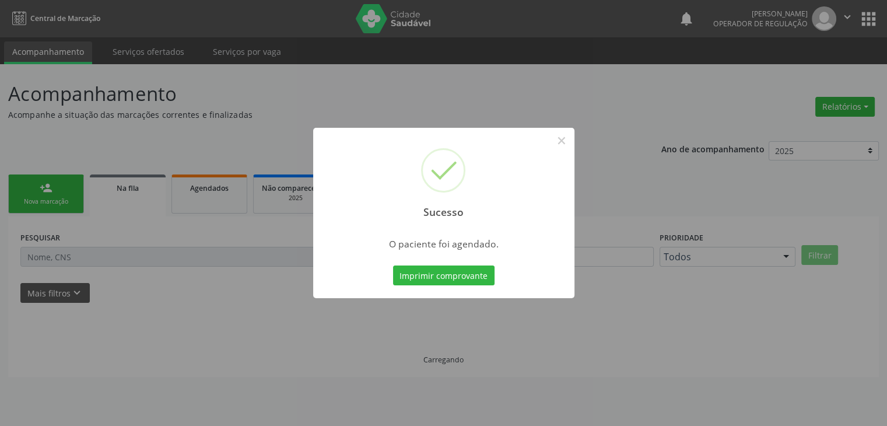
scroll to position [0, 0]
click at [560, 143] on button "×" at bounding box center [566, 141] width 20 height 20
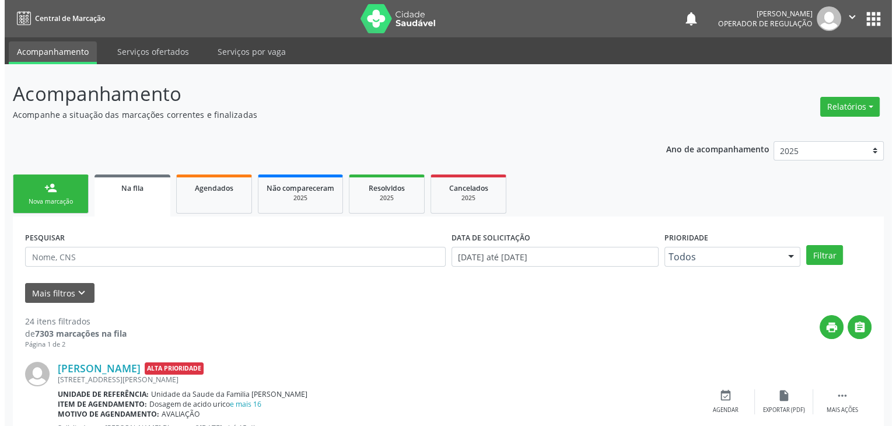
scroll to position [233, 0]
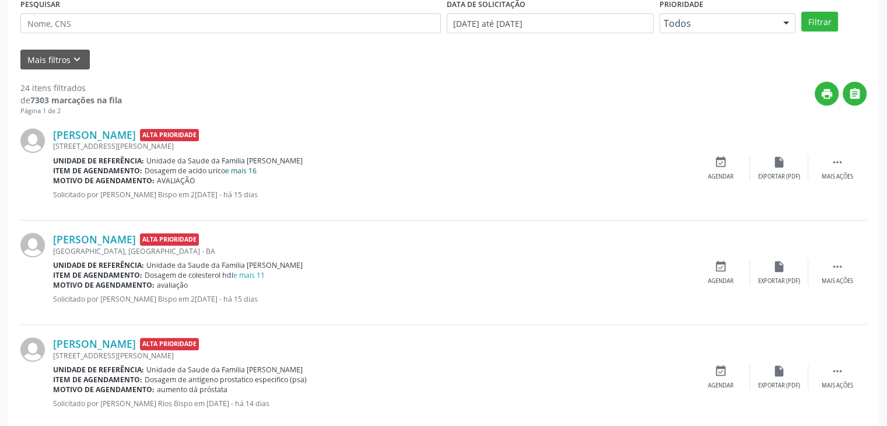
click at [249, 169] on link "e mais 16" at bounding box center [241, 171] width 32 height 10
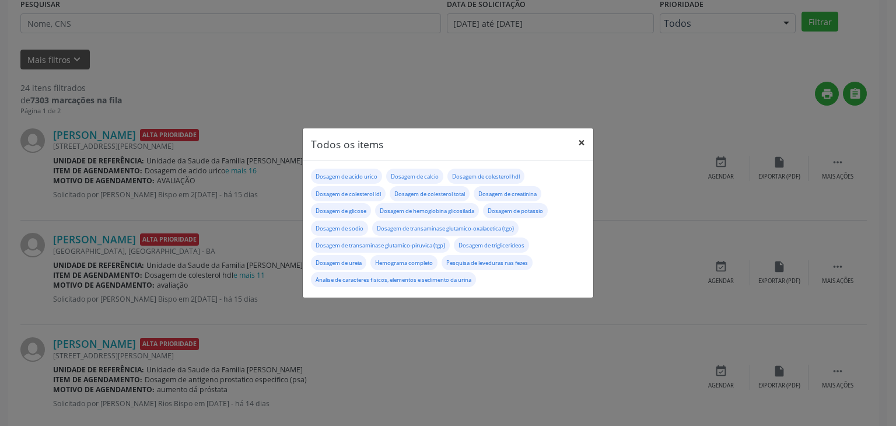
click at [580, 145] on button "×" at bounding box center [581, 142] width 23 height 29
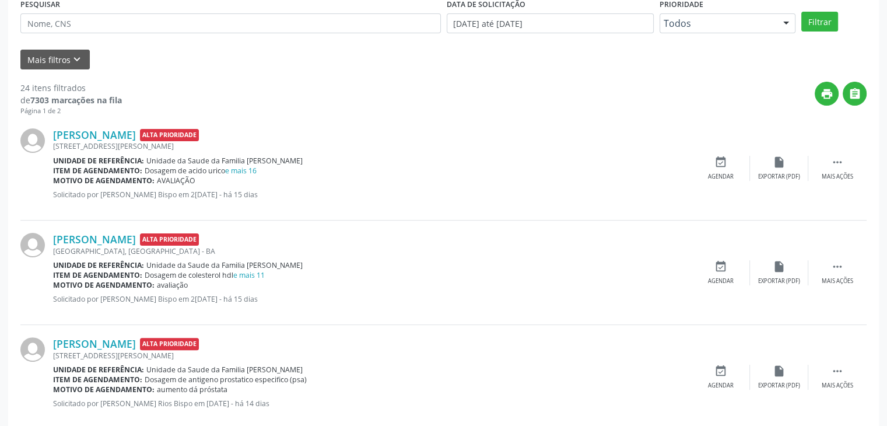
click at [149, 142] on div "[STREET_ADDRESS][PERSON_NAME]" at bounding box center [372, 146] width 639 height 10
click at [136, 139] on link "[PERSON_NAME]" at bounding box center [94, 134] width 83 height 13
